Goal: Task Accomplishment & Management: Use online tool/utility

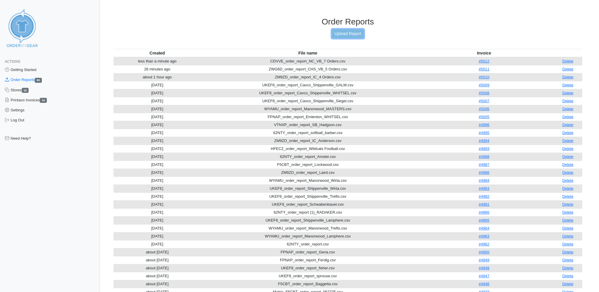
click at [349, 32] on link "Upload Report" at bounding box center [348, 33] width 32 height 9
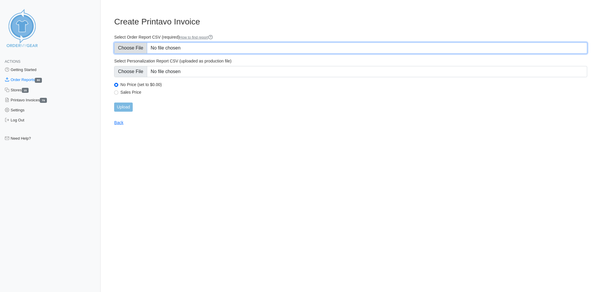
click at [138, 46] on input "Select Order Report CSV (required) How to find report" at bounding box center [350, 47] width 473 height 11
type input "C:\fakepath\HFECZ_order_report_WildcatsFootball_16 orders.csv"
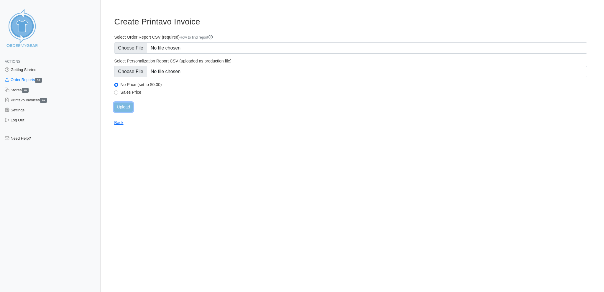
click at [124, 103] on input "Upload" at bounding box center [123, 107] width 18 height 9
